Goal: Information Seeking & Learning: Find specific fact

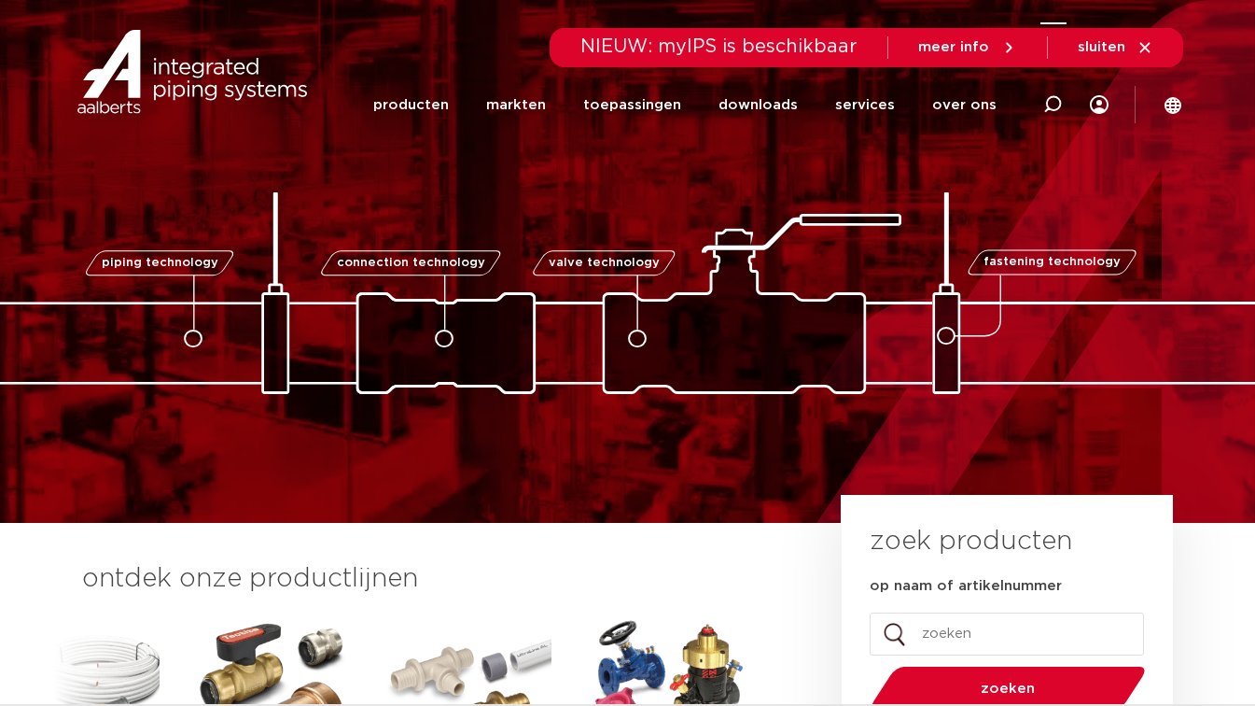
click at [1066, 113] on div at bounding box center [1053, 104] width 75 height 77
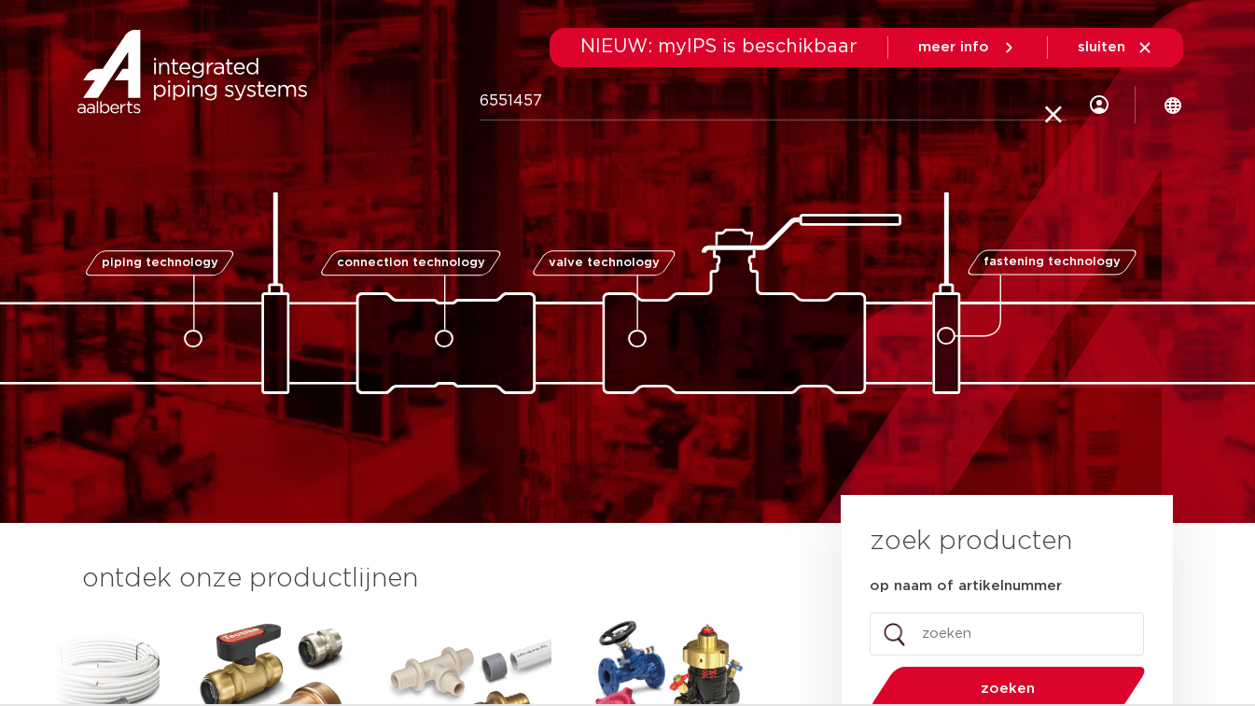
type input "6551457"
click button "Zoeken" at bounding box center [0, 0] width 0 height 0
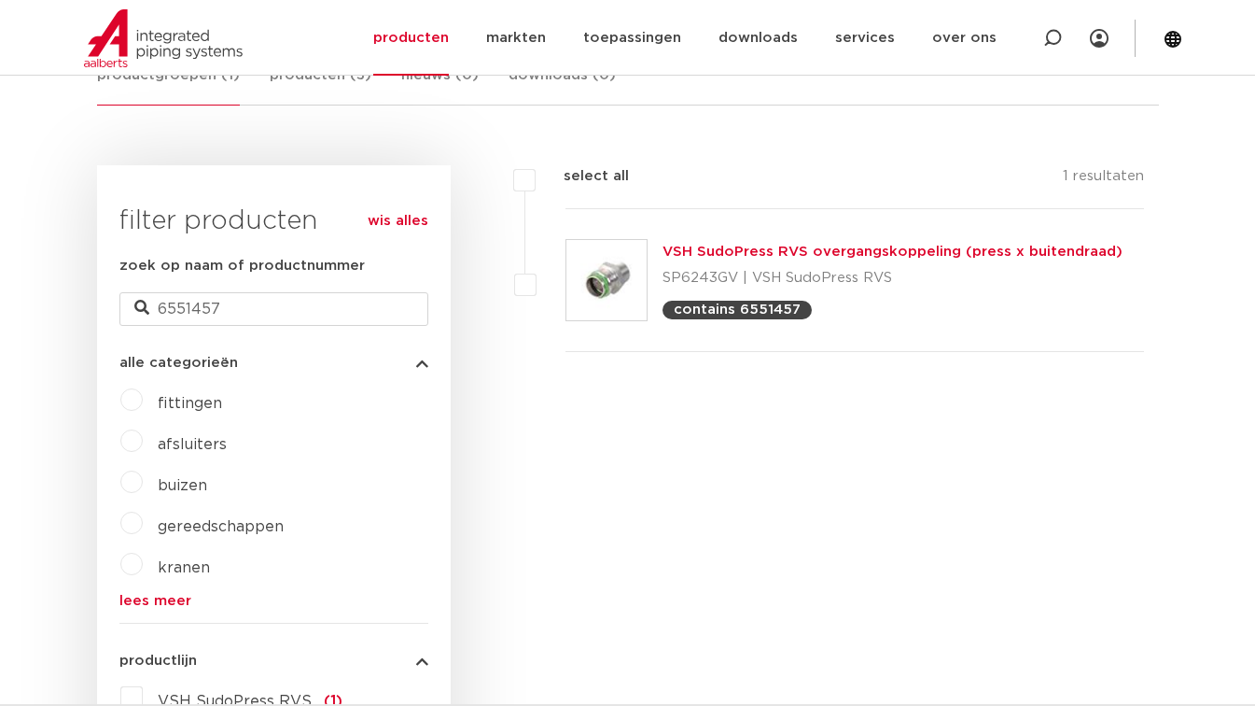
click at [801, 248] on link "VSH SudoPress RVS overgangskoppeling (press x buitendraad)" at bounding box center [893, 252] width 460 height 14
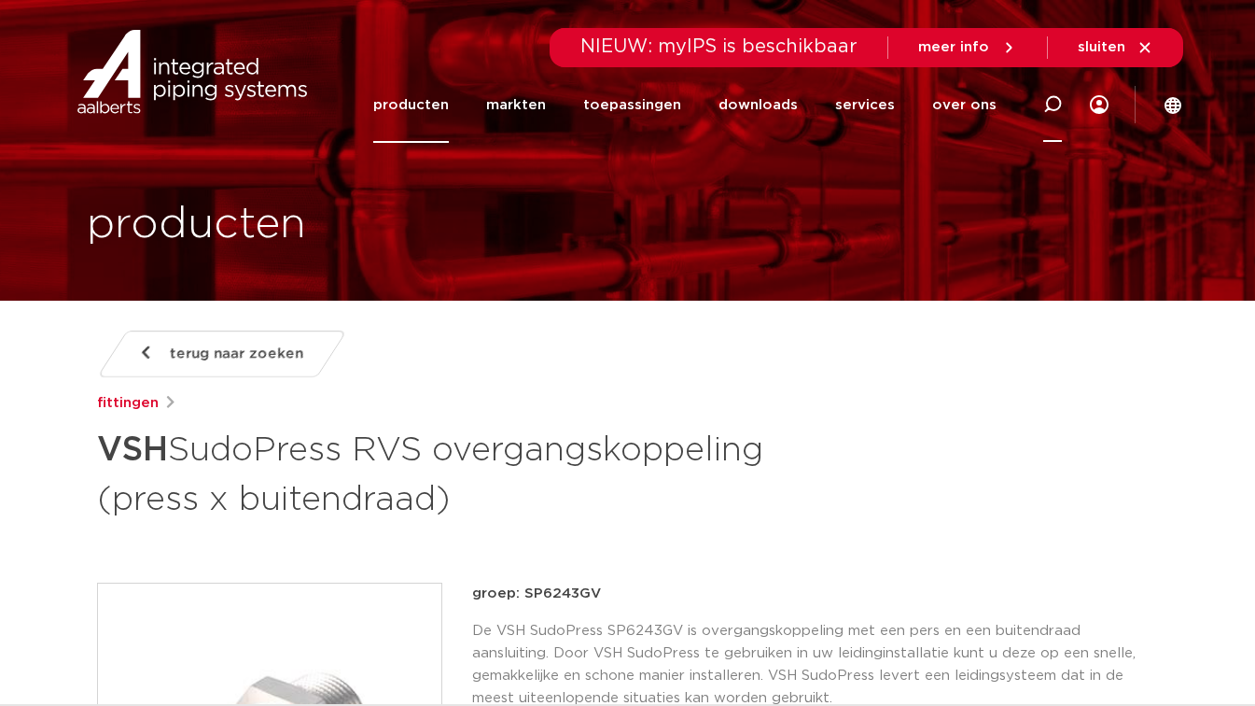
click at [1054, 103] on icon at bounding box center [1053, 104] width 19 height 19
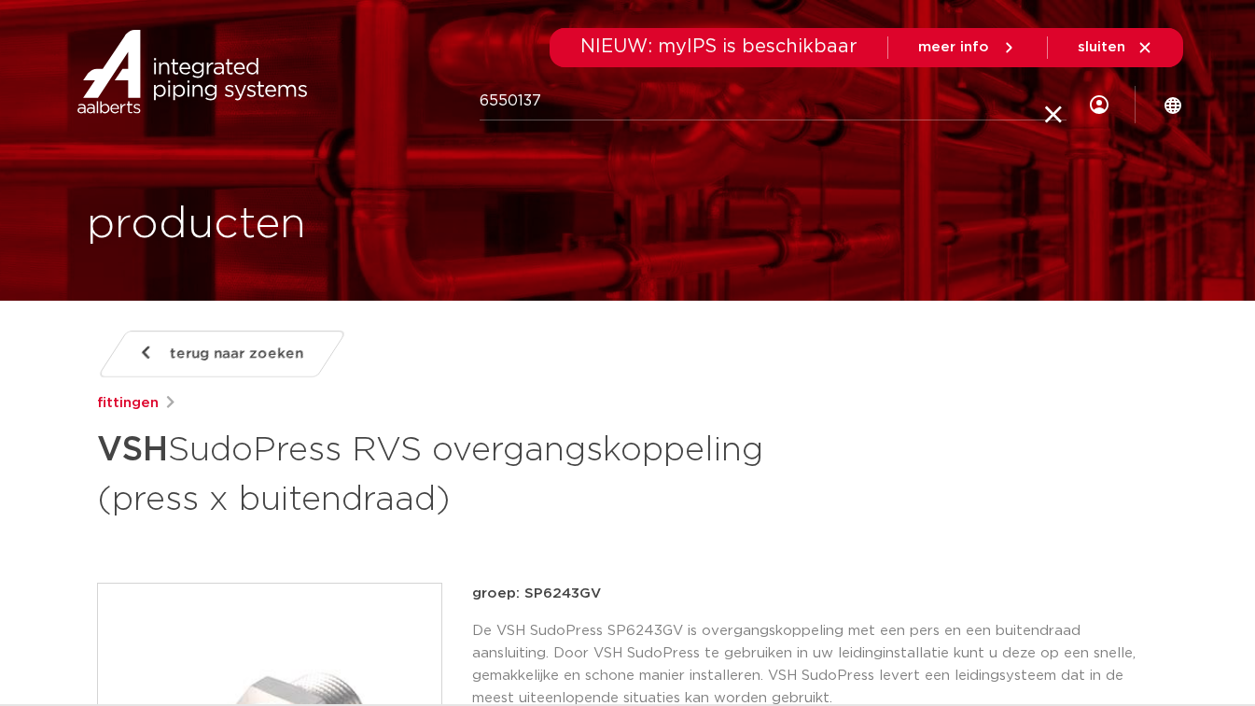
type input "6550137"
click button "Zoeken" at bounding box center [0, 0] width 0 height 0
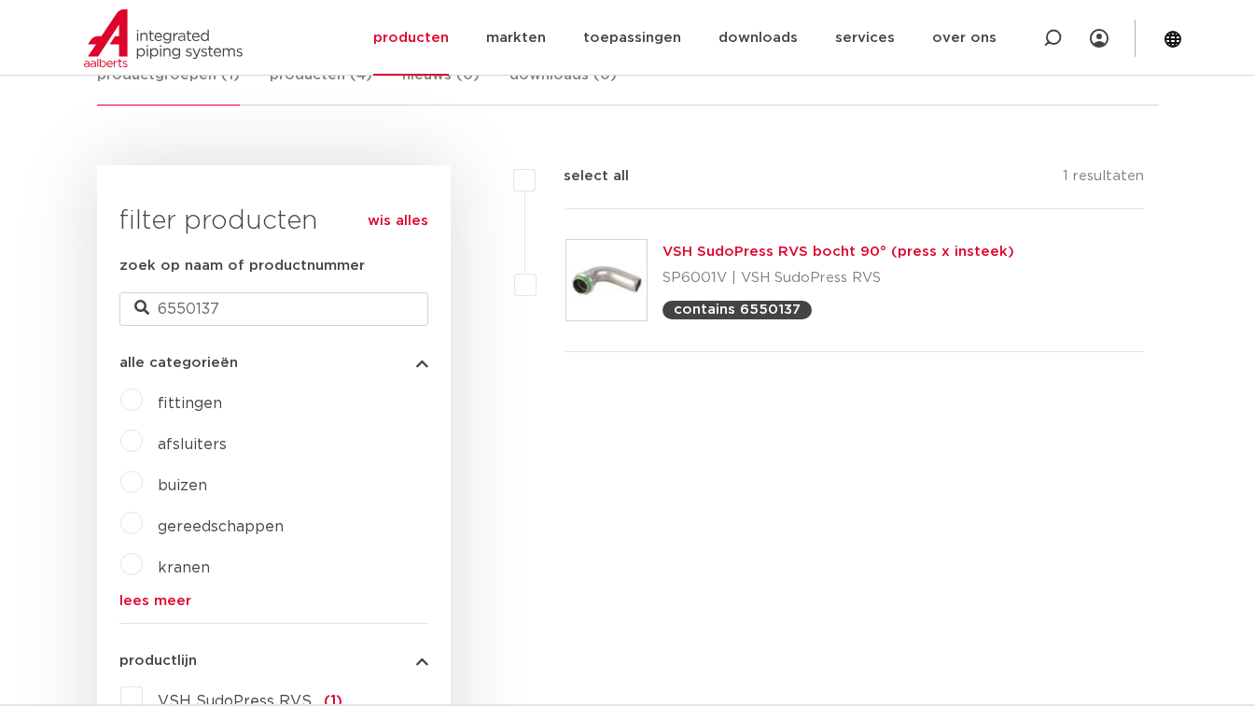
click at [790, 253] on link "VSH SudoPress RVS bocht 90° (press x insteek)" at bounding box center [839, 252] width 352 height 14
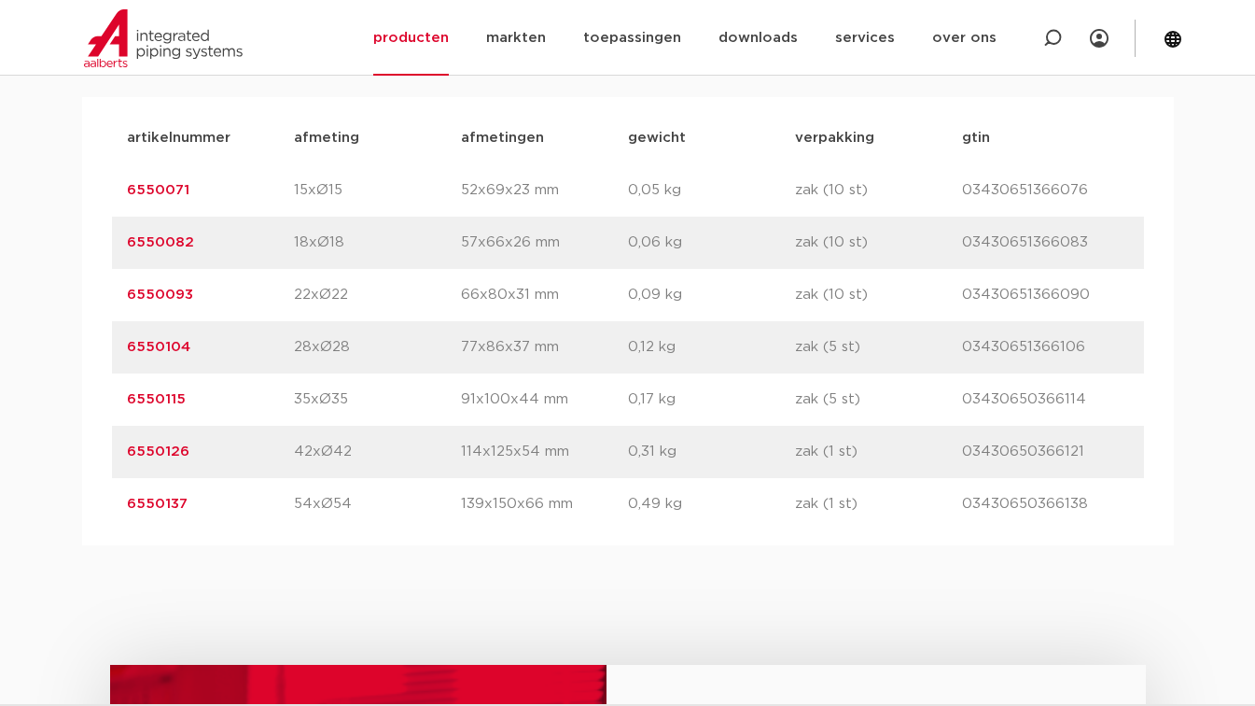
scroll to position [1381, 0]
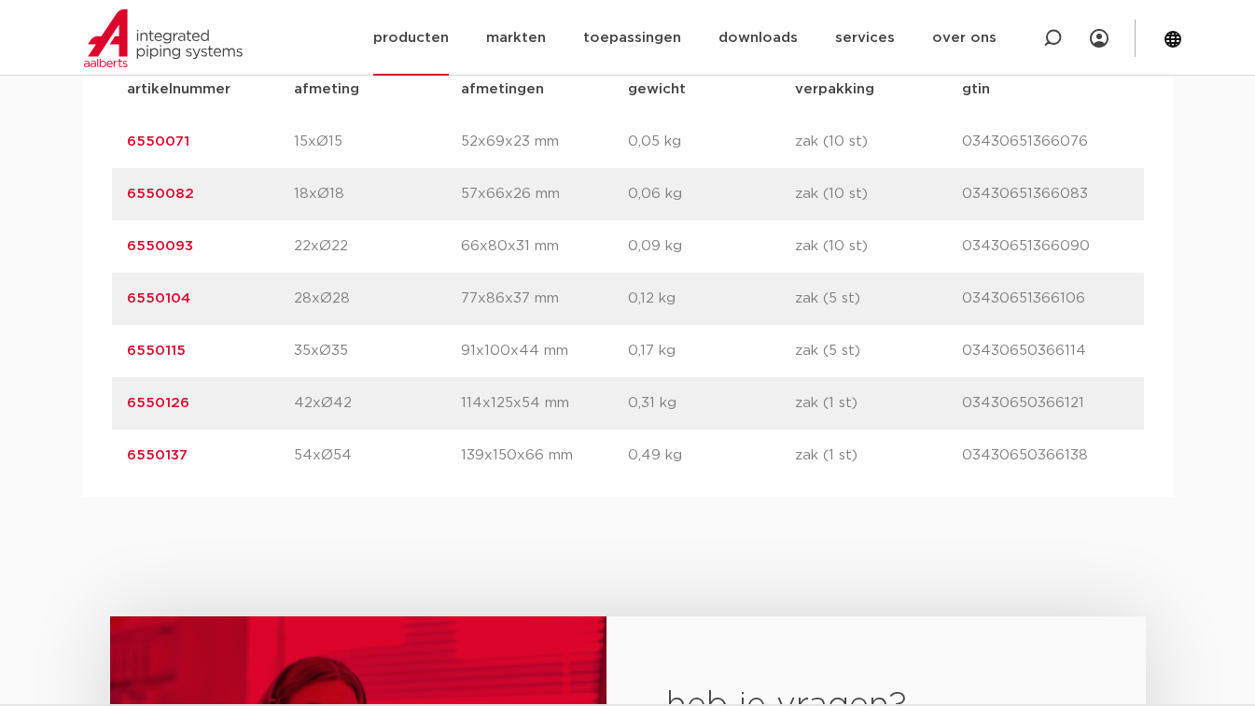
drag, startPoint x: 1046, startPoint y: 35, endPoint x: 1053, endPoint y: 47, distance: 13.0
click at [1046, 35] on icon at bounding box center [1053, 38] width 19 height 19
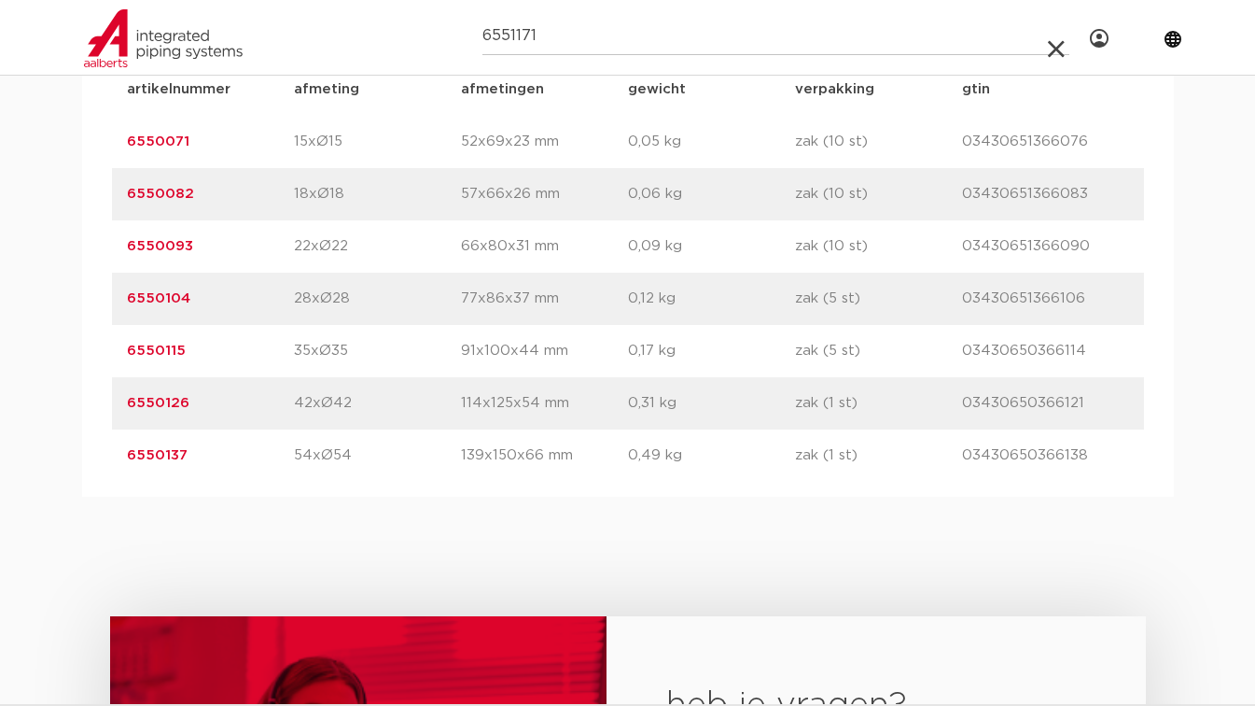
type input "6551171"
click button "Zoeken" at bounding box center [0, 0] width 0 height 0
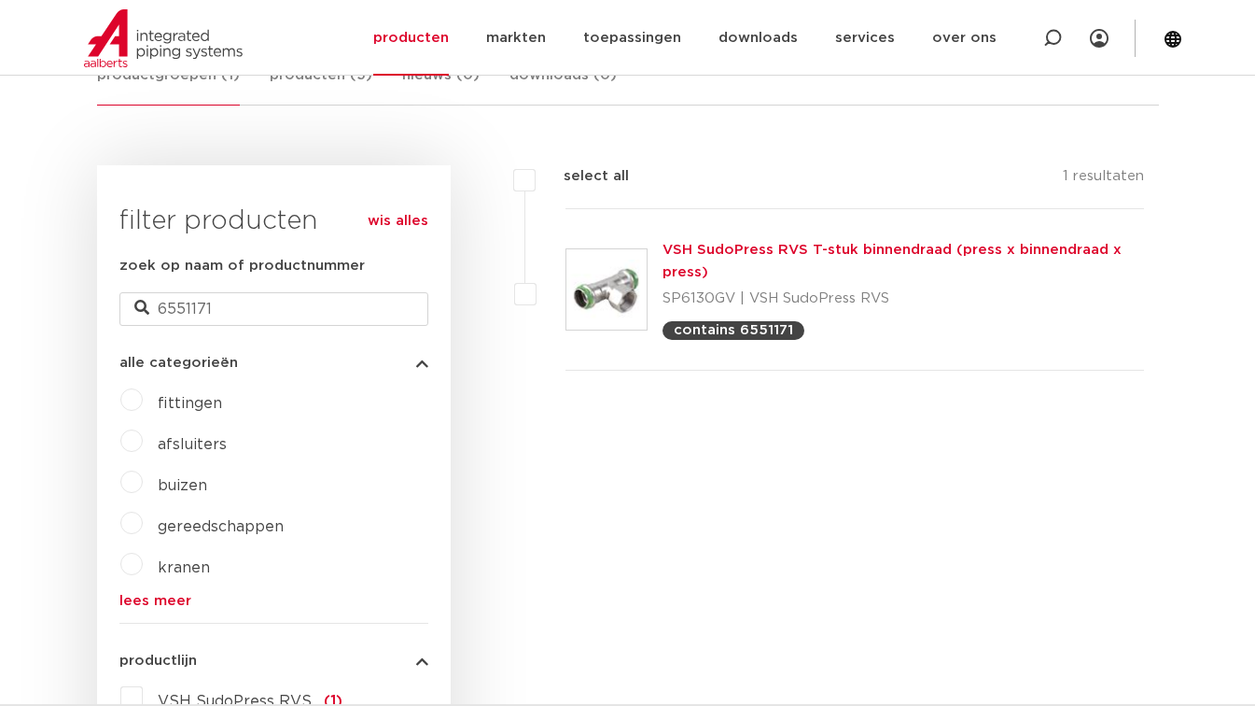
click at [798, 245] on link "VSH SudoPress RVS T-stuk binnendraad (press x binnendraad x press)" at bounding box center [892, 261] width 459 height 36
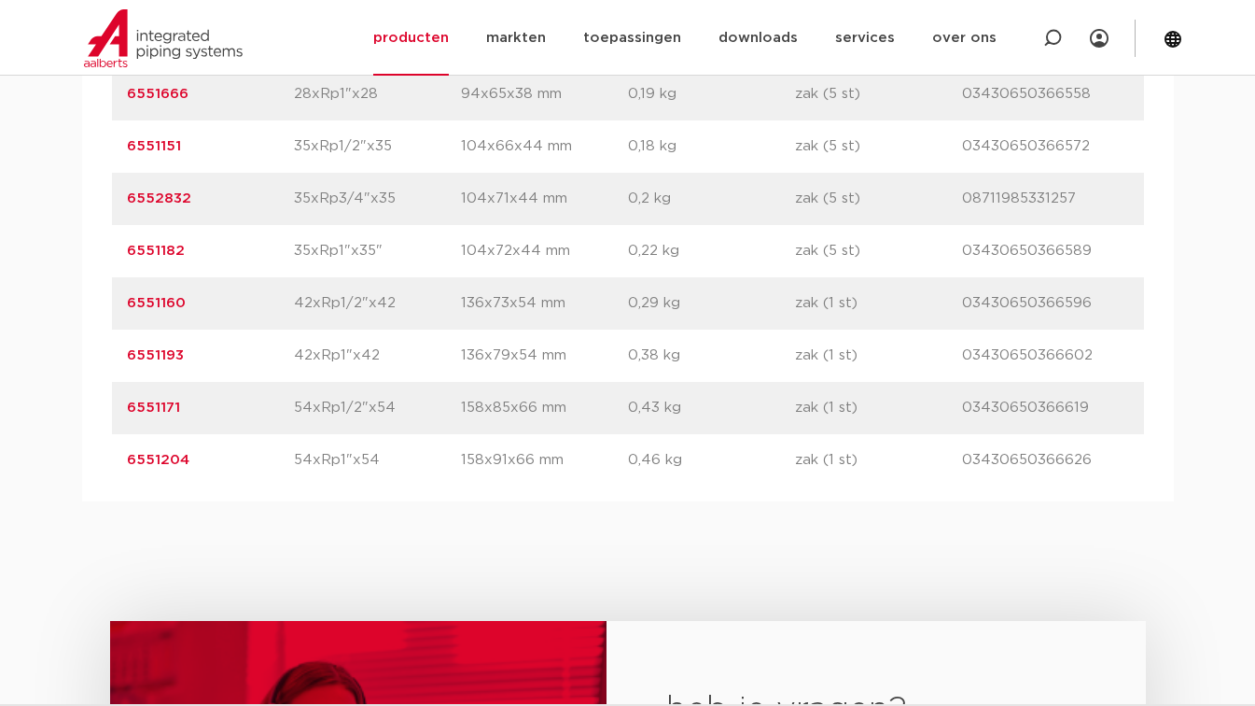
scroll to position [1786, 0]
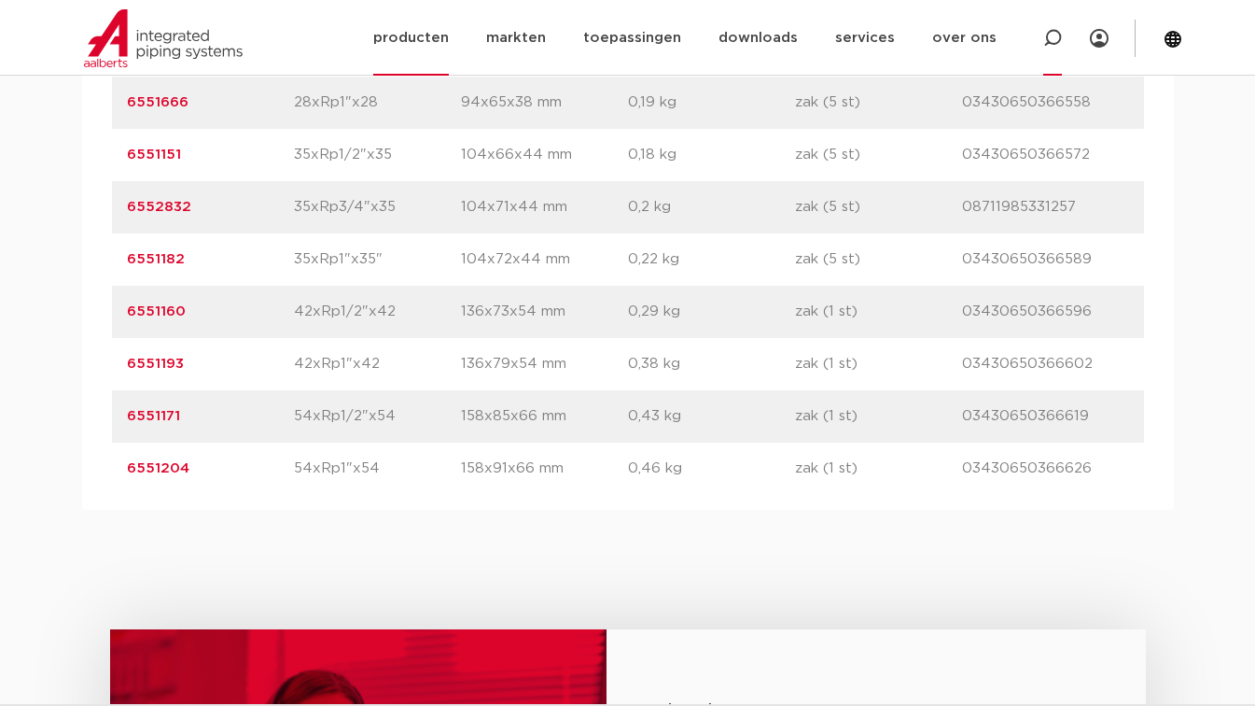
click at [1053, 38] on icon at bounding box center [1053, 38] width 19 height 19
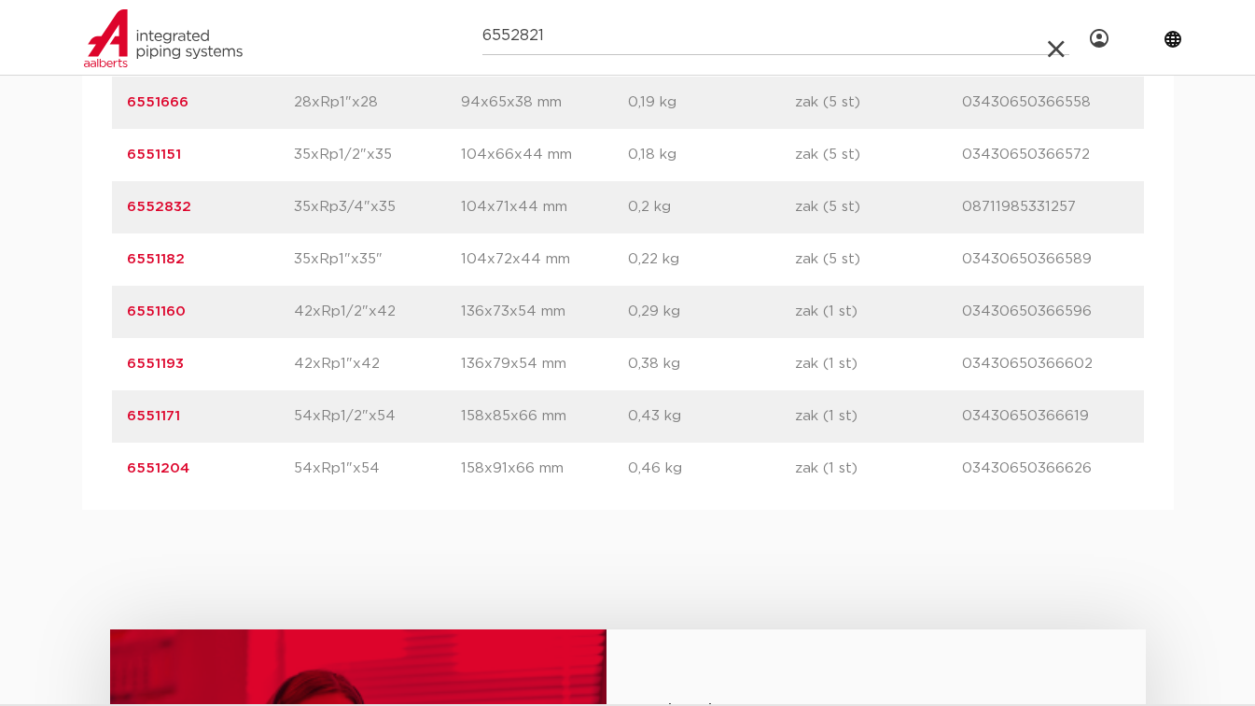
type input "6552821"
click button "Zoeken" at bounding box center [0, 0] width 0 height 0
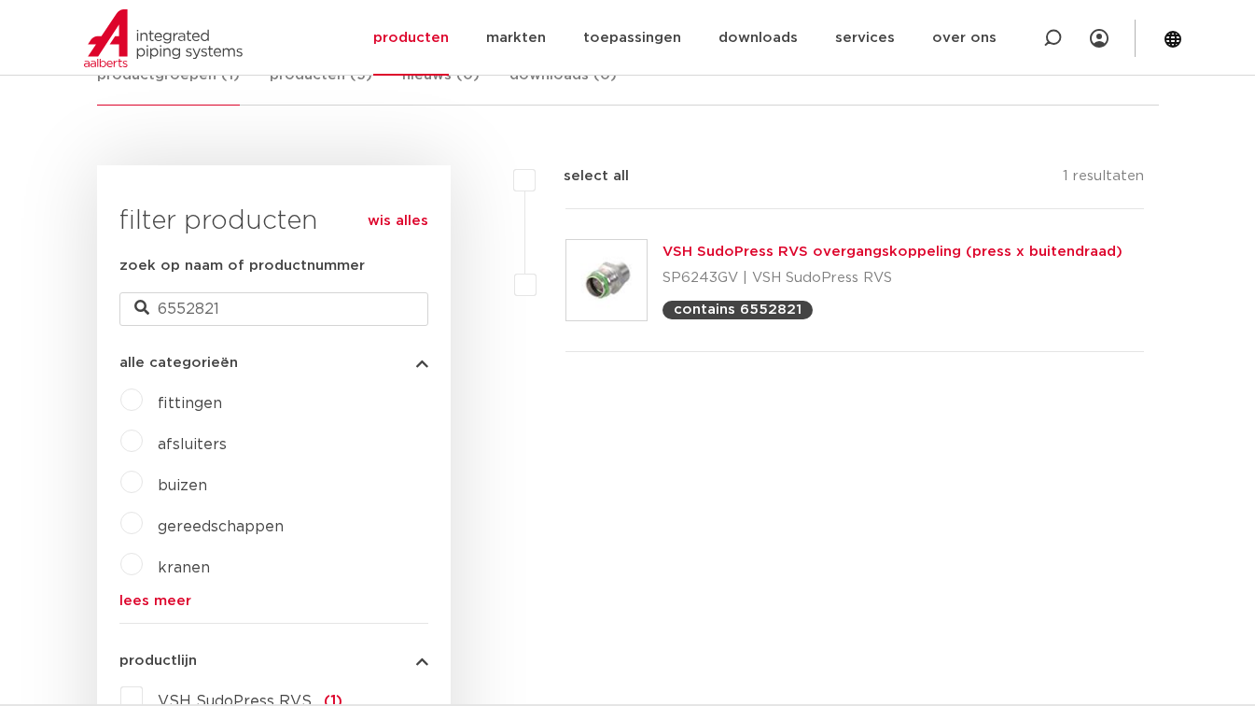
click at [774, 249] on link "VSH SudoPress RVS overgangskoppeling (press x buitendraad)" at bounding box center [893, 252] width 460 height 14
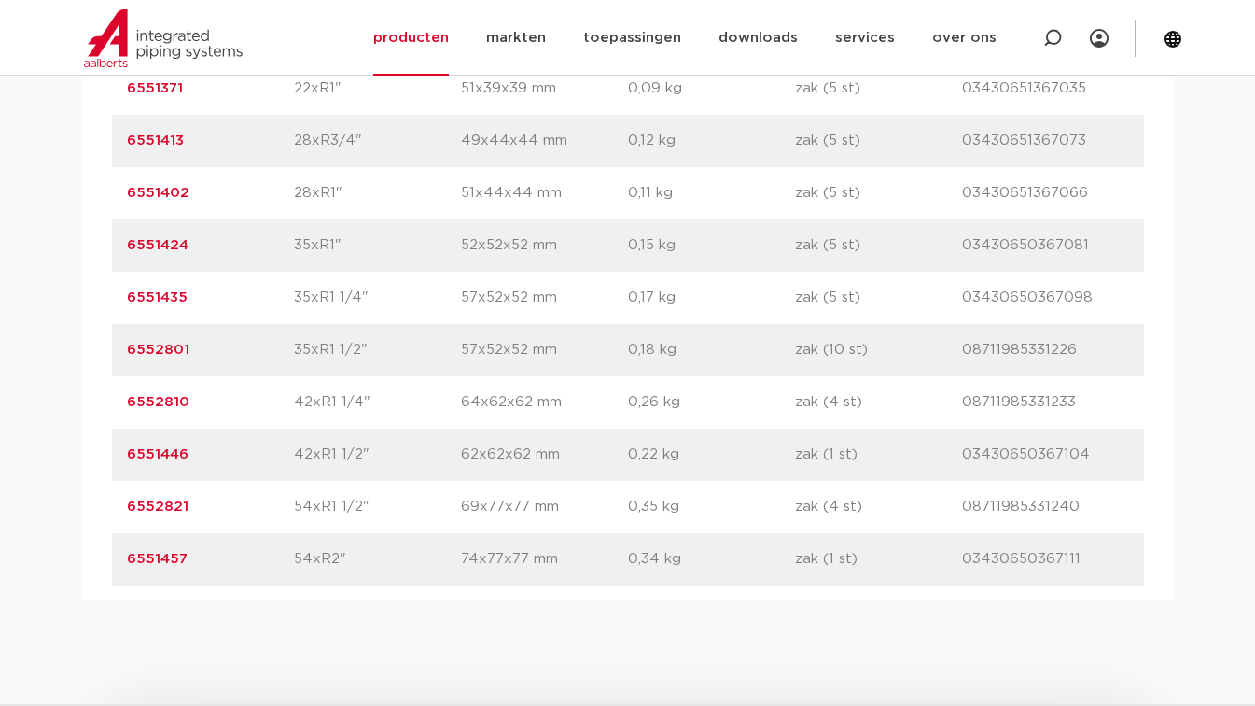
scroll to position [1802, 0]
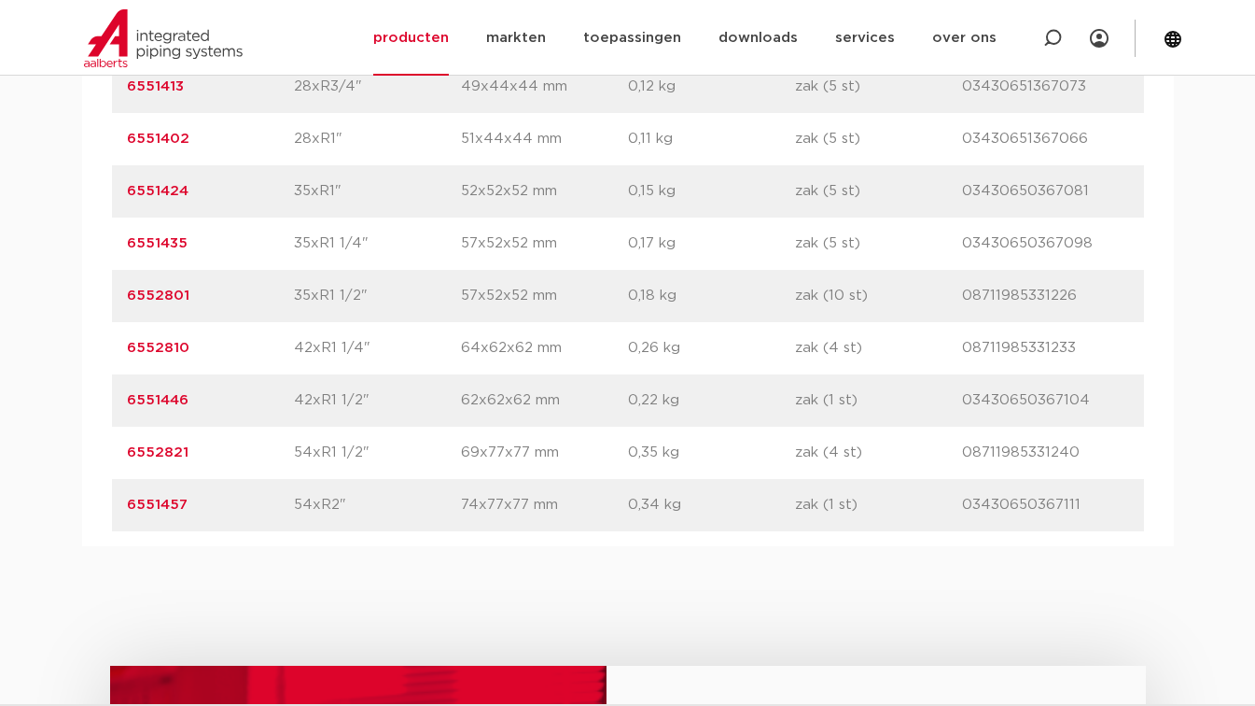
drag, startPoint x: 193, startPoint y: 453, endPoint x: 119, endPoint y: 454, distance: 73.7
click at [119, 454] on div "artikelnummer 6552821 afmeting 54xR1 1/2" [GEOGRAPHIC_DATA] 69x77x77 mm gewicht…" at bounding box center [628, 453] width 1032 height 52
copy link "6552821"
